Goal: Task Accomplishment & Management: Manage account settings

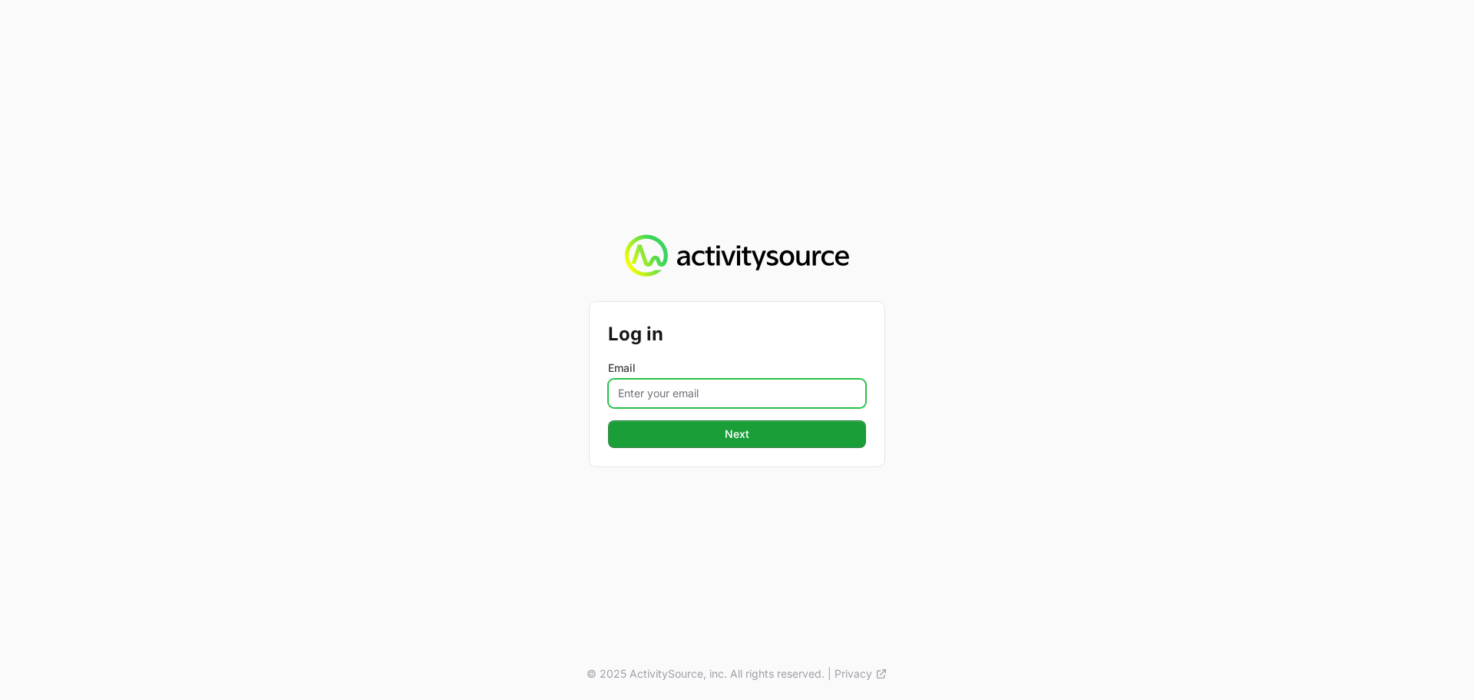
click at [698, 399] on input "Email" at bounding box center [737, 393] width 258 height 29
type input "Mustafa.larki@nextgen.group"
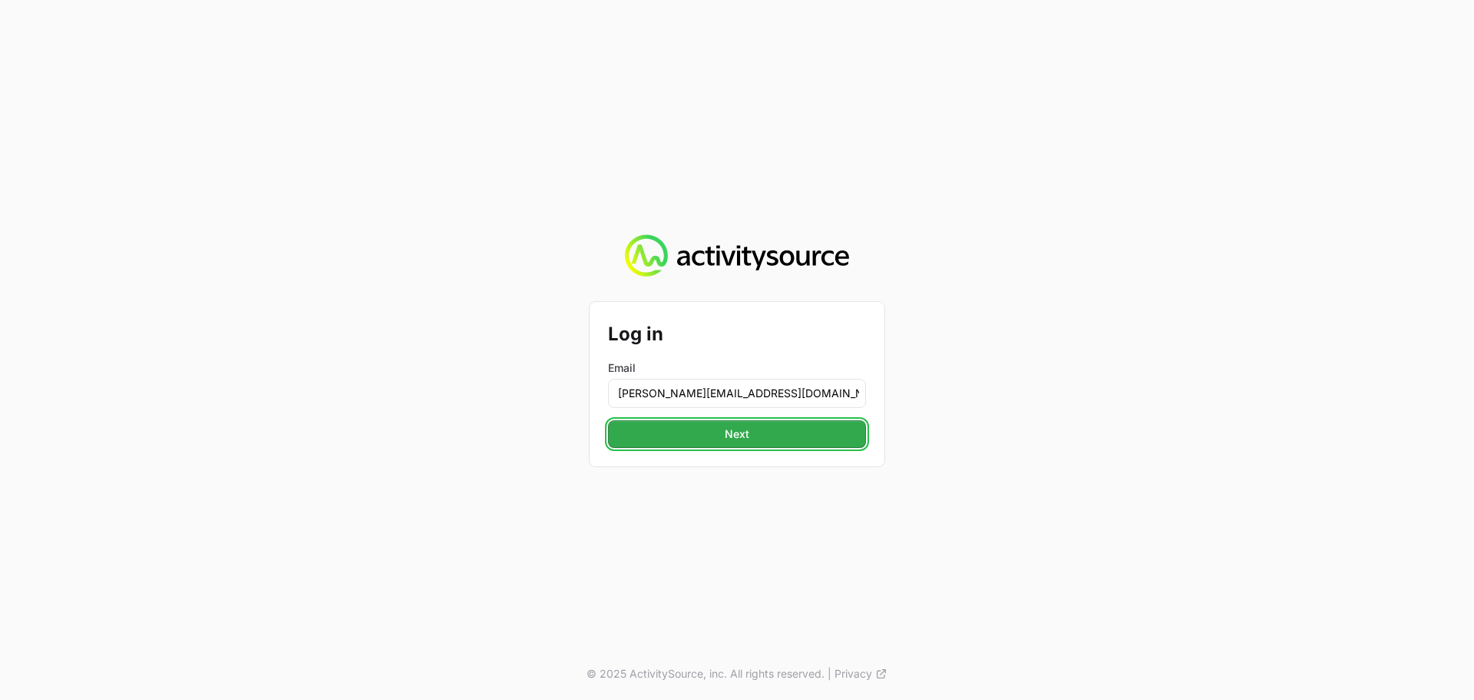
click at [720, 440] on button "Next" at bounding box center [737, 434] width 258 height 28
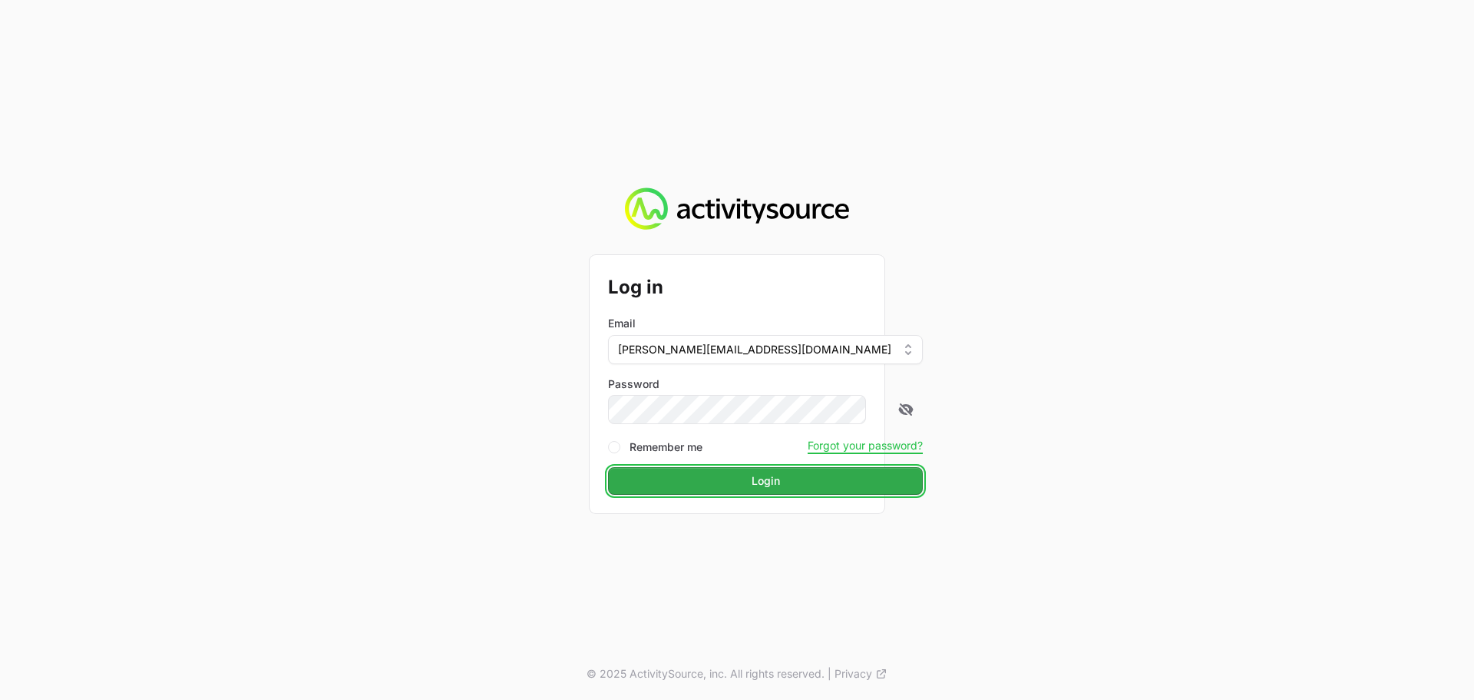
click at [752, 479] on span "Login" at bounding box center [766, 481] width 28 height 18
